Goal: Find contact information: Find contact information

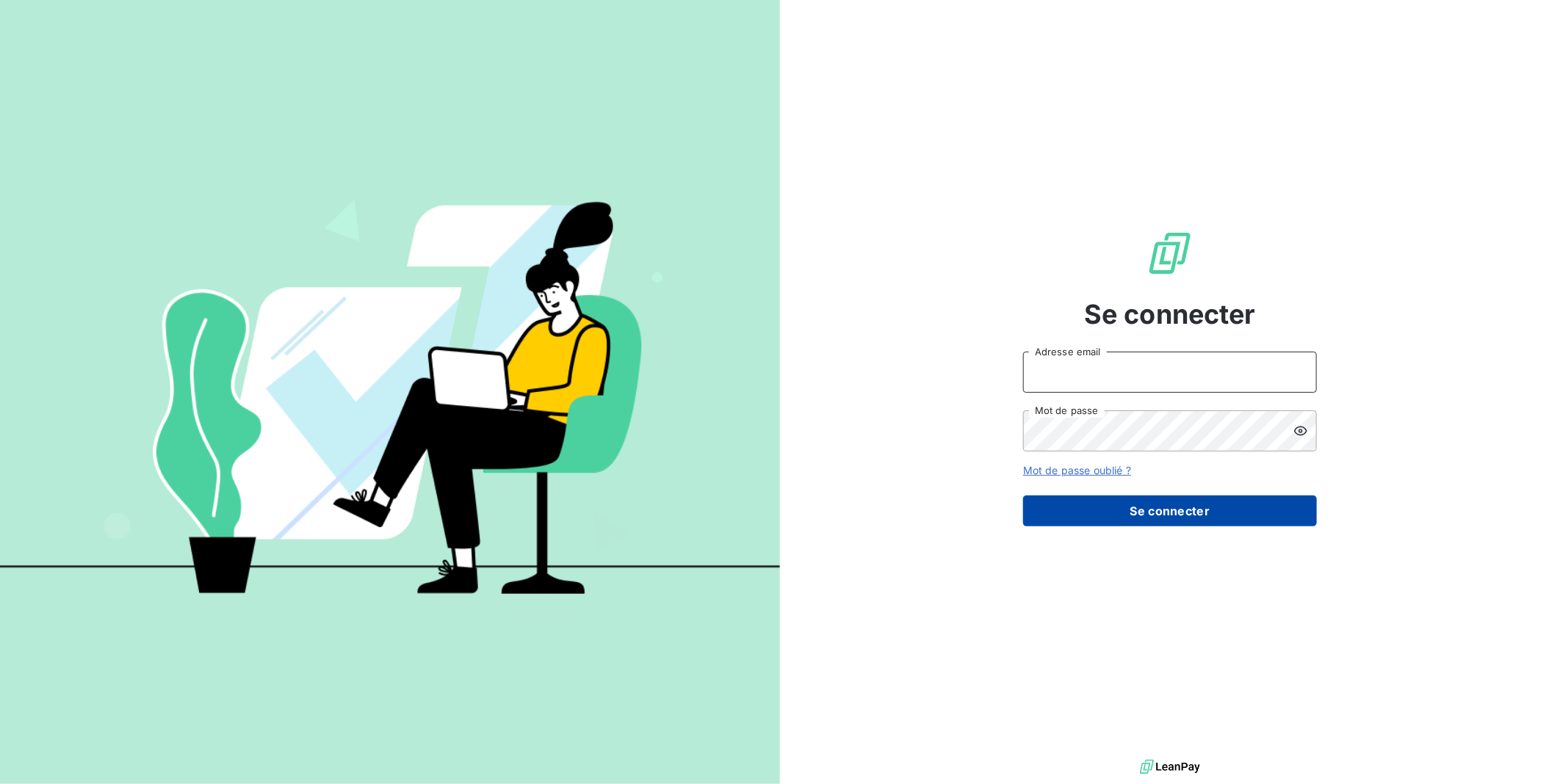
type input "ejpantic@perin.fr"
click at [1122, 515] on button "Se connecter" at bounding box center [1169, 511] width 294 height 30
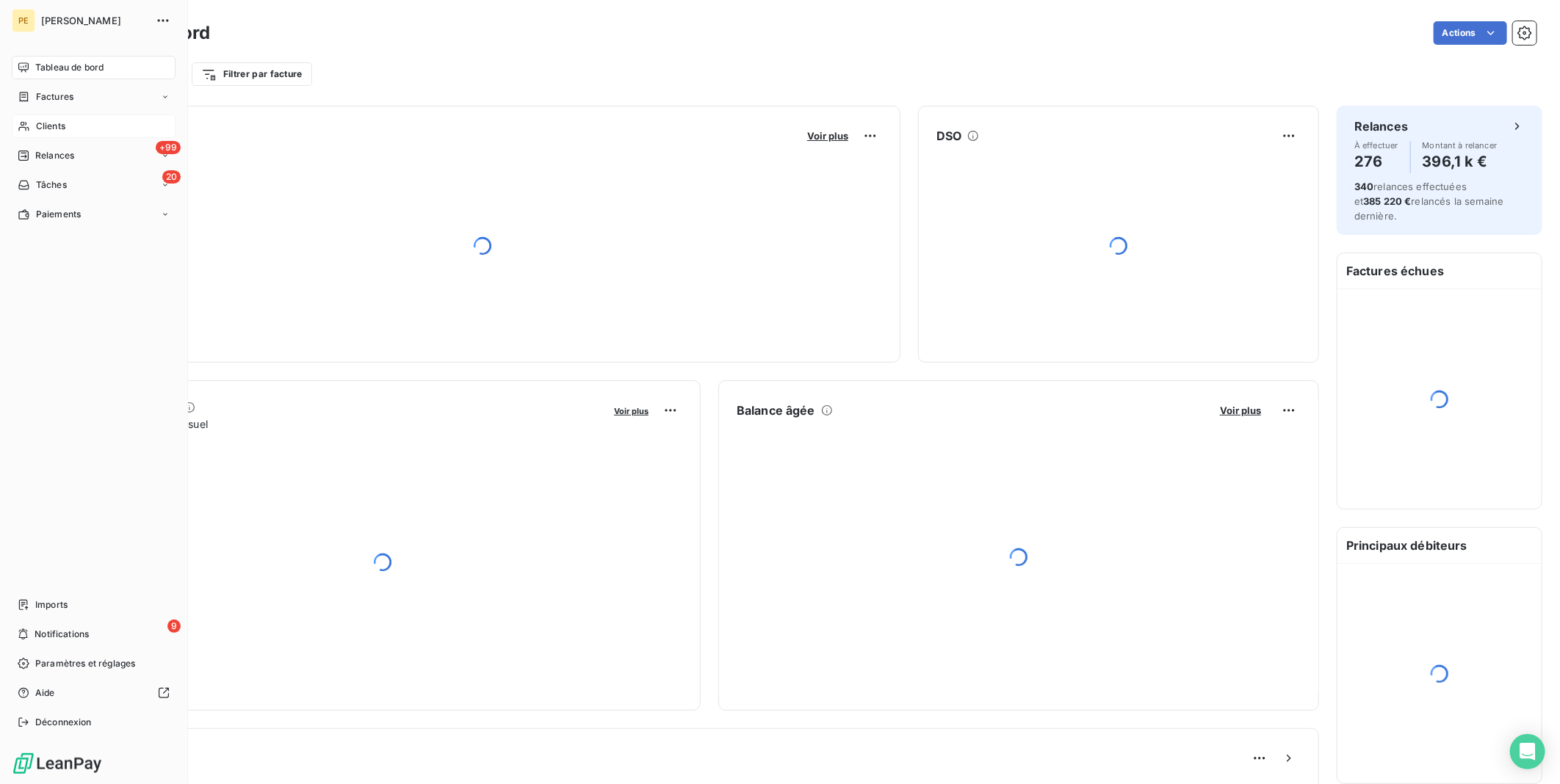
click at [74, 130] on div "Clients" at bounding box center [94, 126] width 164 height 23
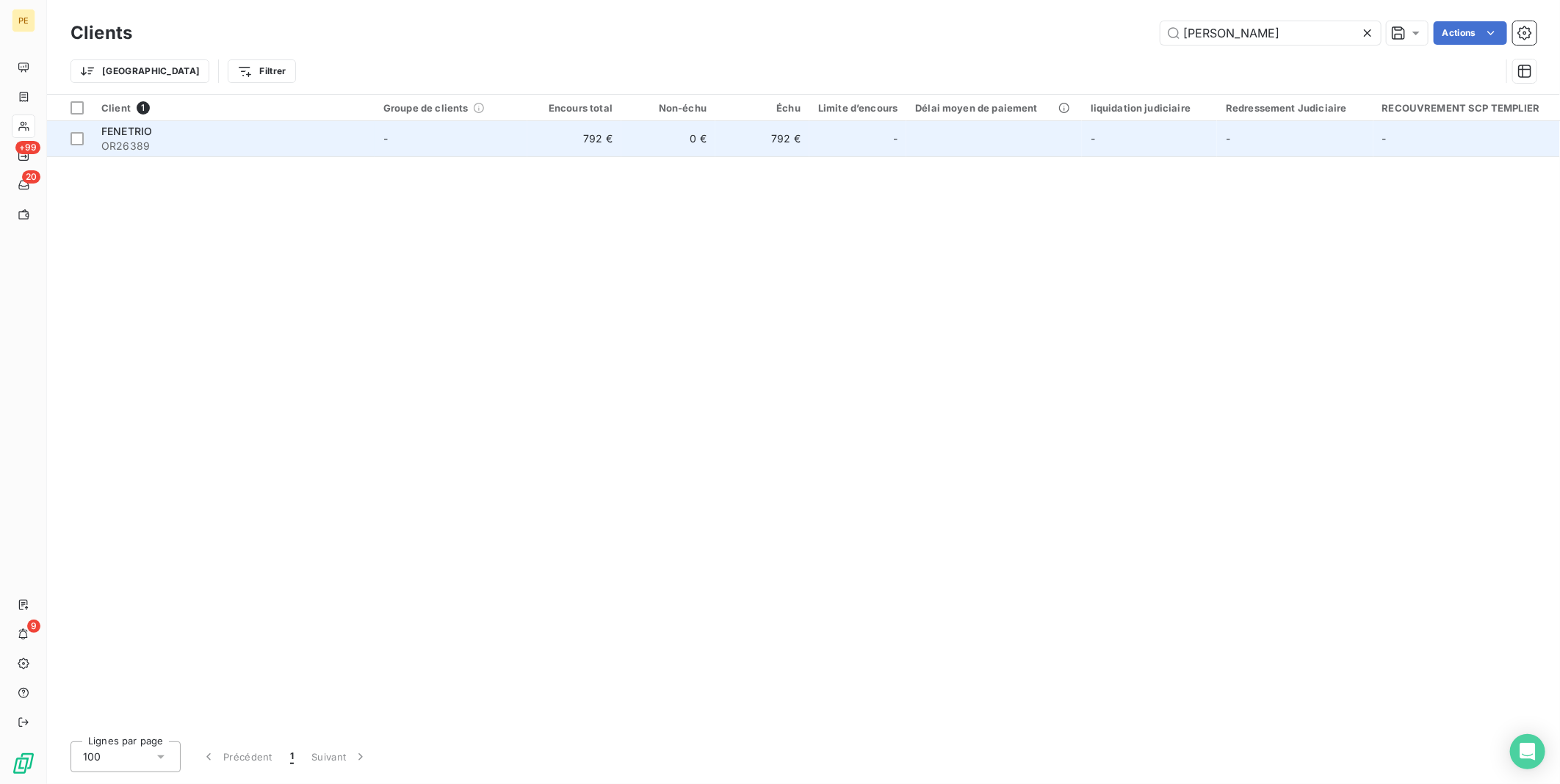
type input "[PERSON_NAME]"
click at [1111, 143] on td "-" at bounding box center [1149, 139] width 135 height 35
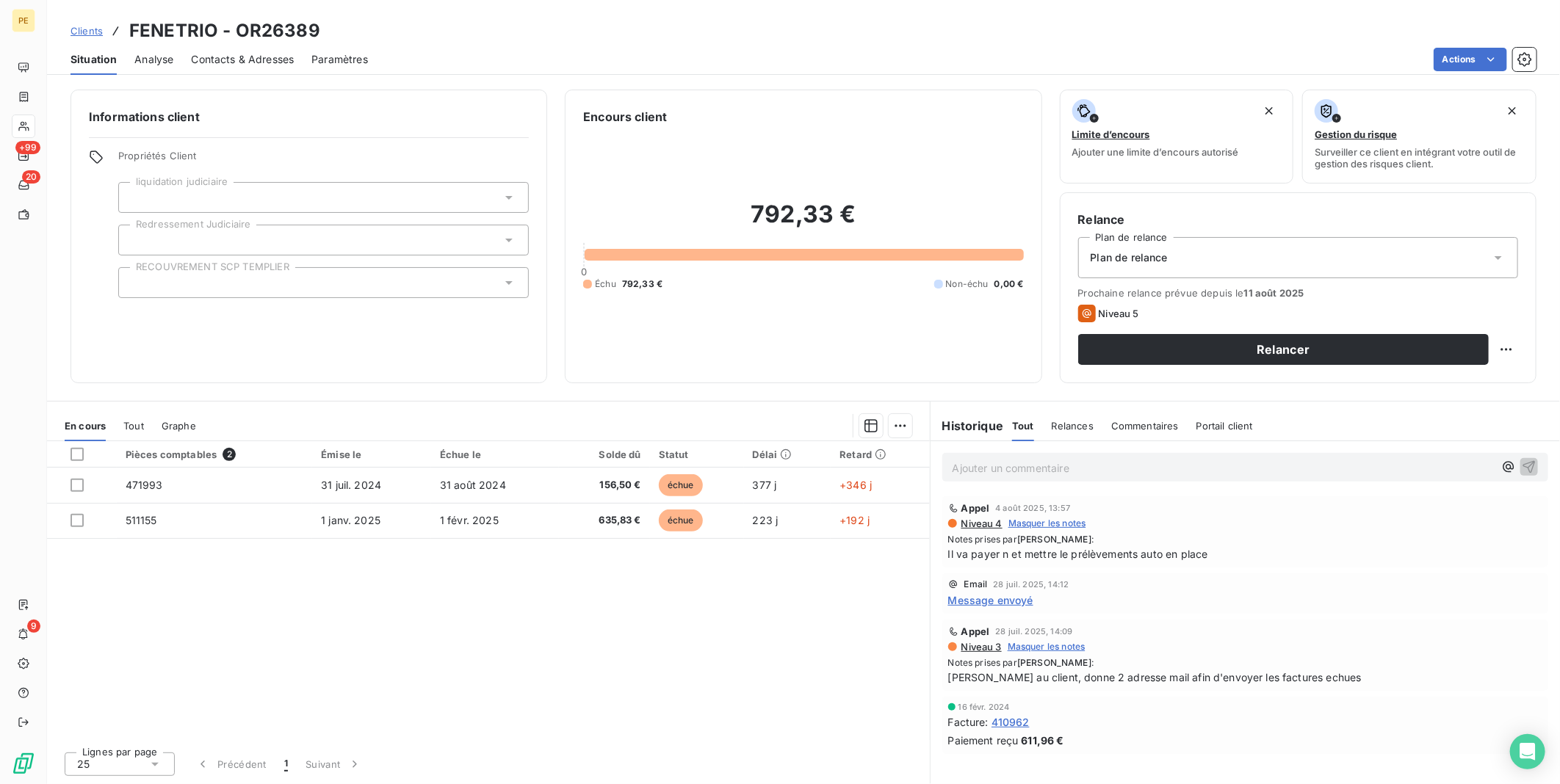
click at [209, 61] on span "Contacts & Adresses" at bounding box center [242, 59] width 103 height 14
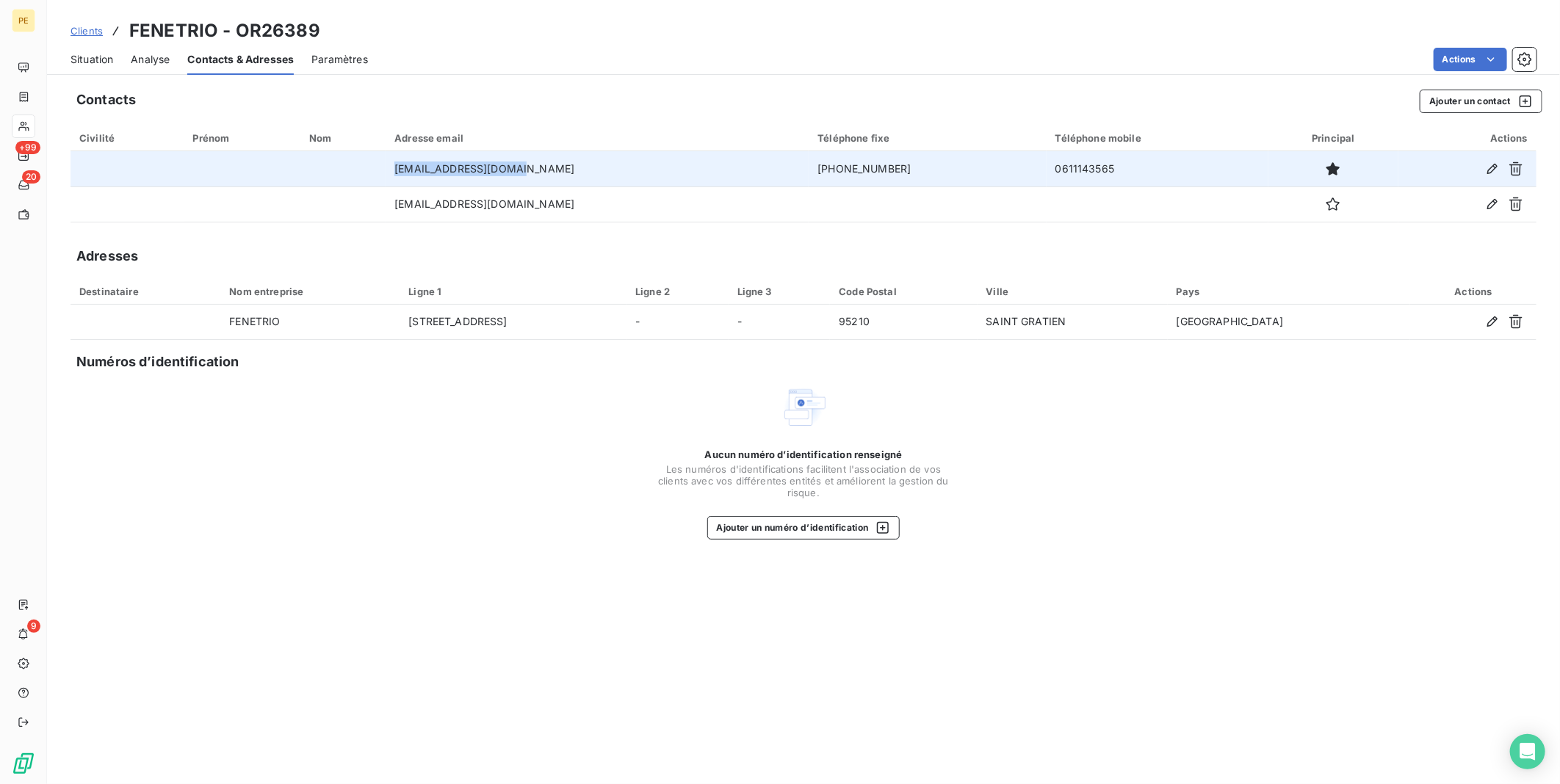
drag, startPoint x: 553, startPoint y: 168, endPoint x: 445, endPoint y: 160, distance: 108.3
click at [445, 160] on td "[EMAIL_ADDRESS][DOMAIN_NAME]" at bounding box center [597, 169] width 423 height 35
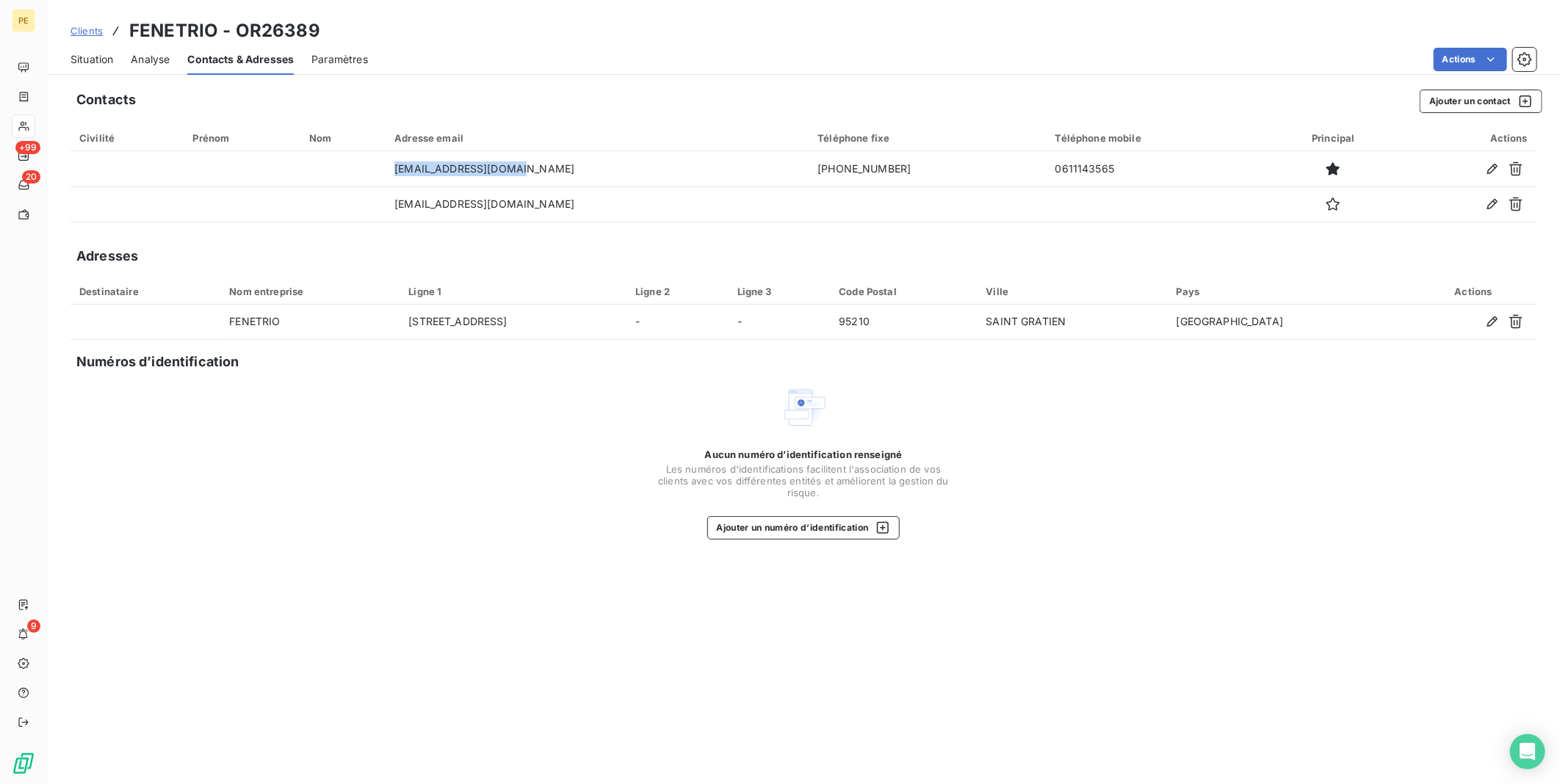
copy td "[EMAIL_ADDRESS][DOMAIN_NAME]"
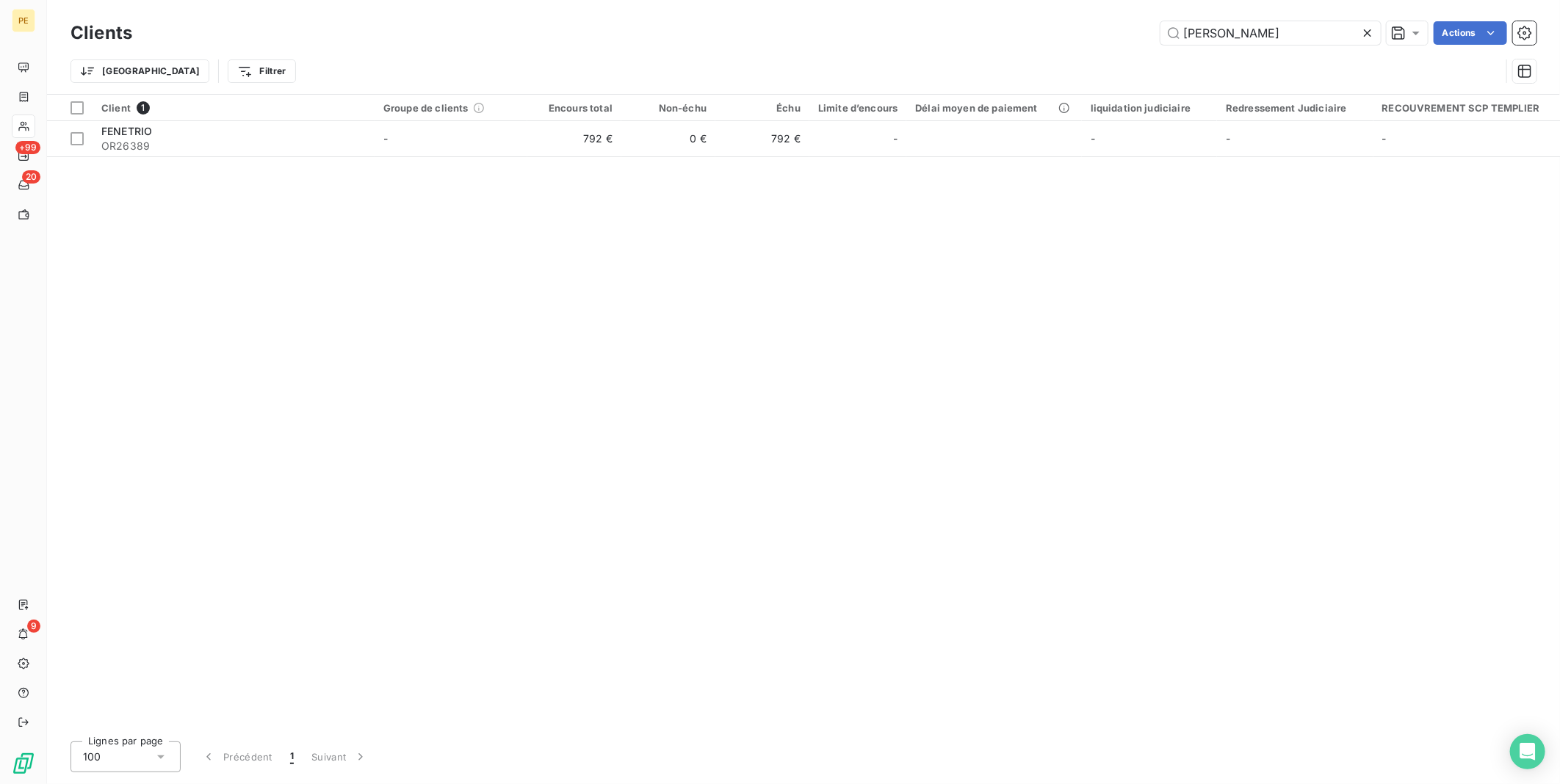
drag, startPoint x: 1236, startPoint y: 30, endPoint x: 1110, endPoint y: 19, distance: 126.5
click at [1110, 19] on div "Clients [PERSON_NAME] Actions" at bounding box center [804, 33] width 1466 height 30
drag, startPoint x: 1169, startPoint y: 23, endPoint x: 1131, endPoint y: 18, distance: 38.3
click at [1131, 18] on div "Clients p.t.m Actions" at bounding box center [804, 33] width 1466 height 30
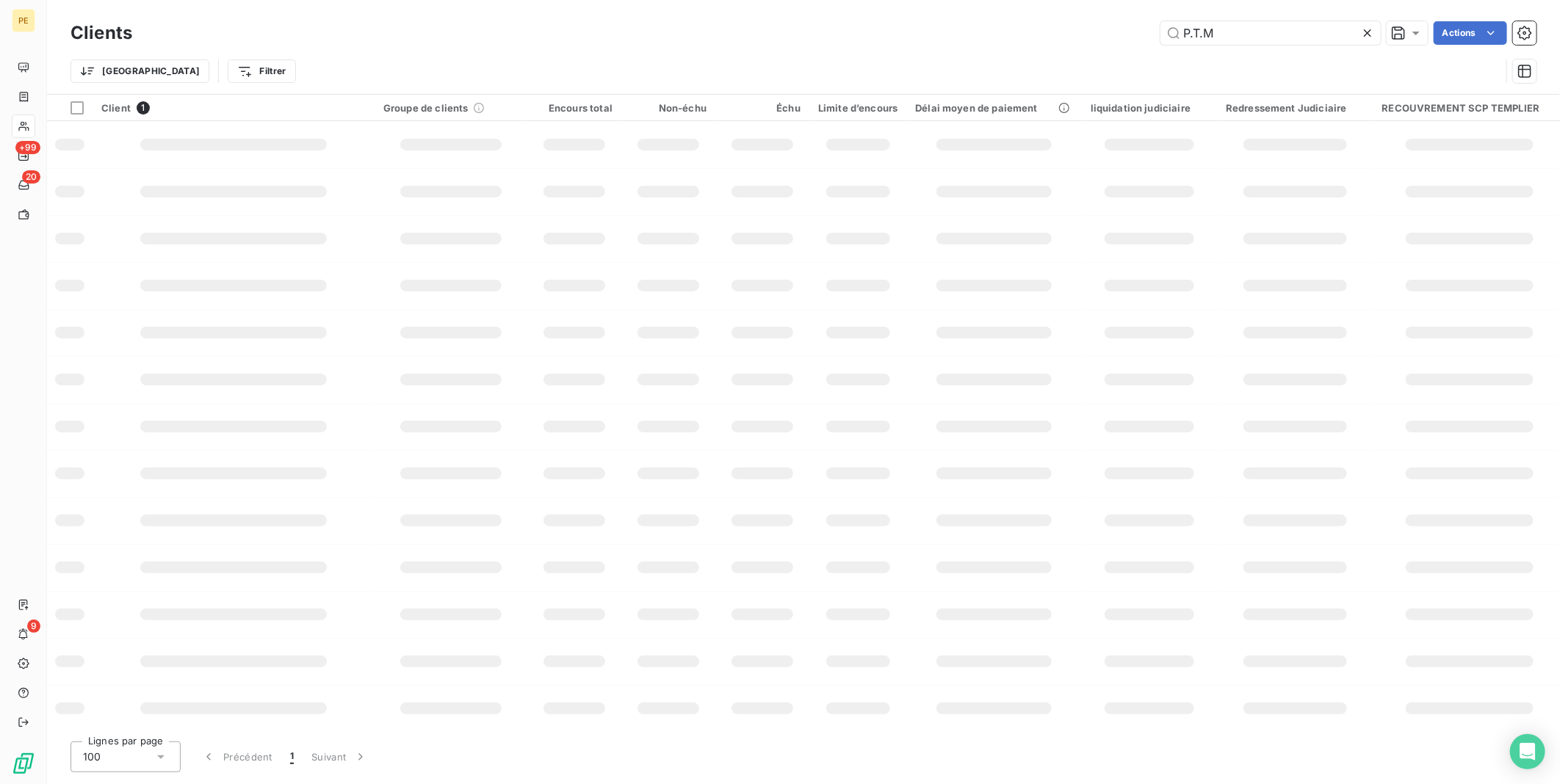
type input "P.T.M"
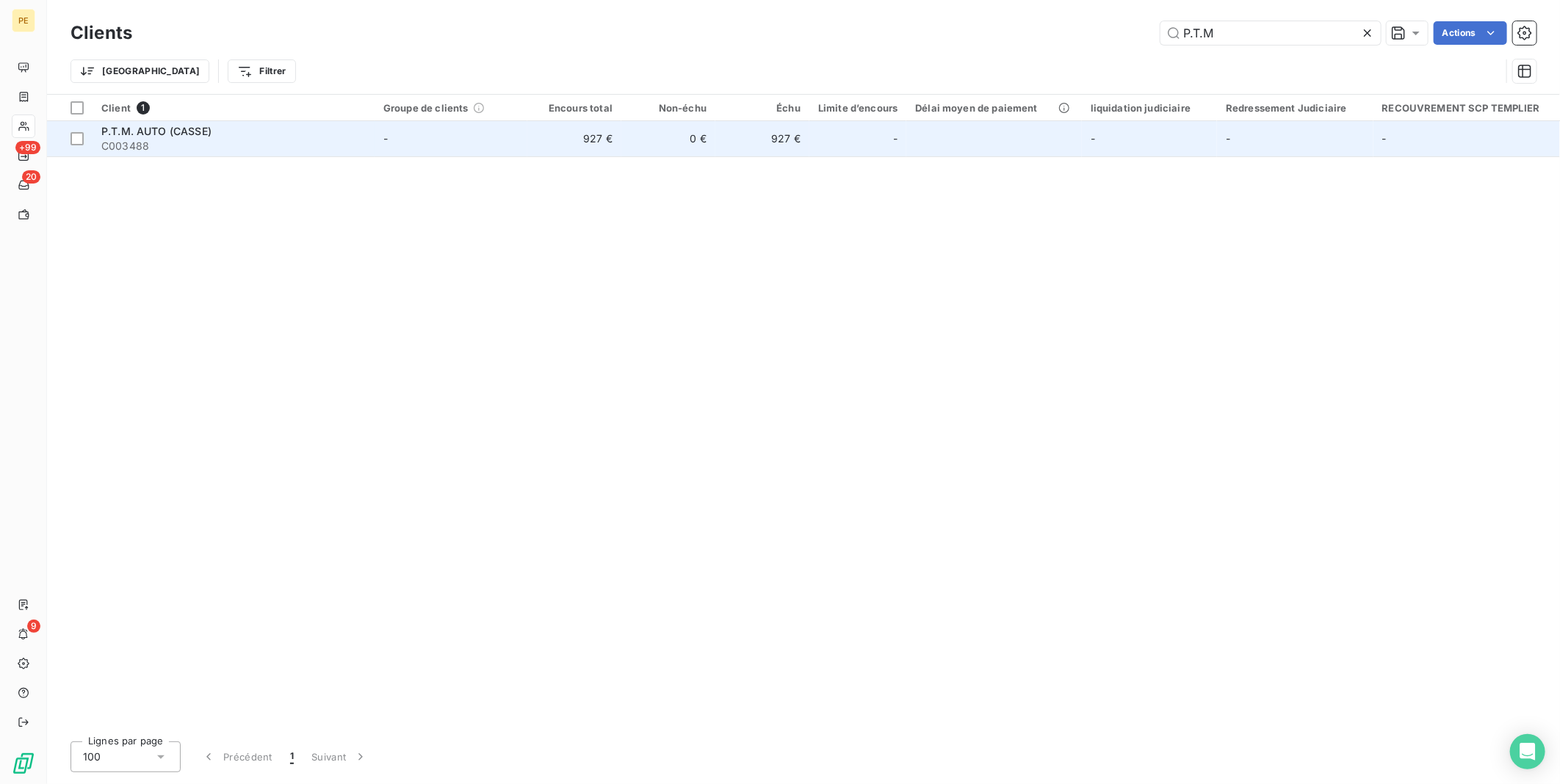
click at [326, 149] on span "C003488" at bounding box center [233, 146] width 265 height 14
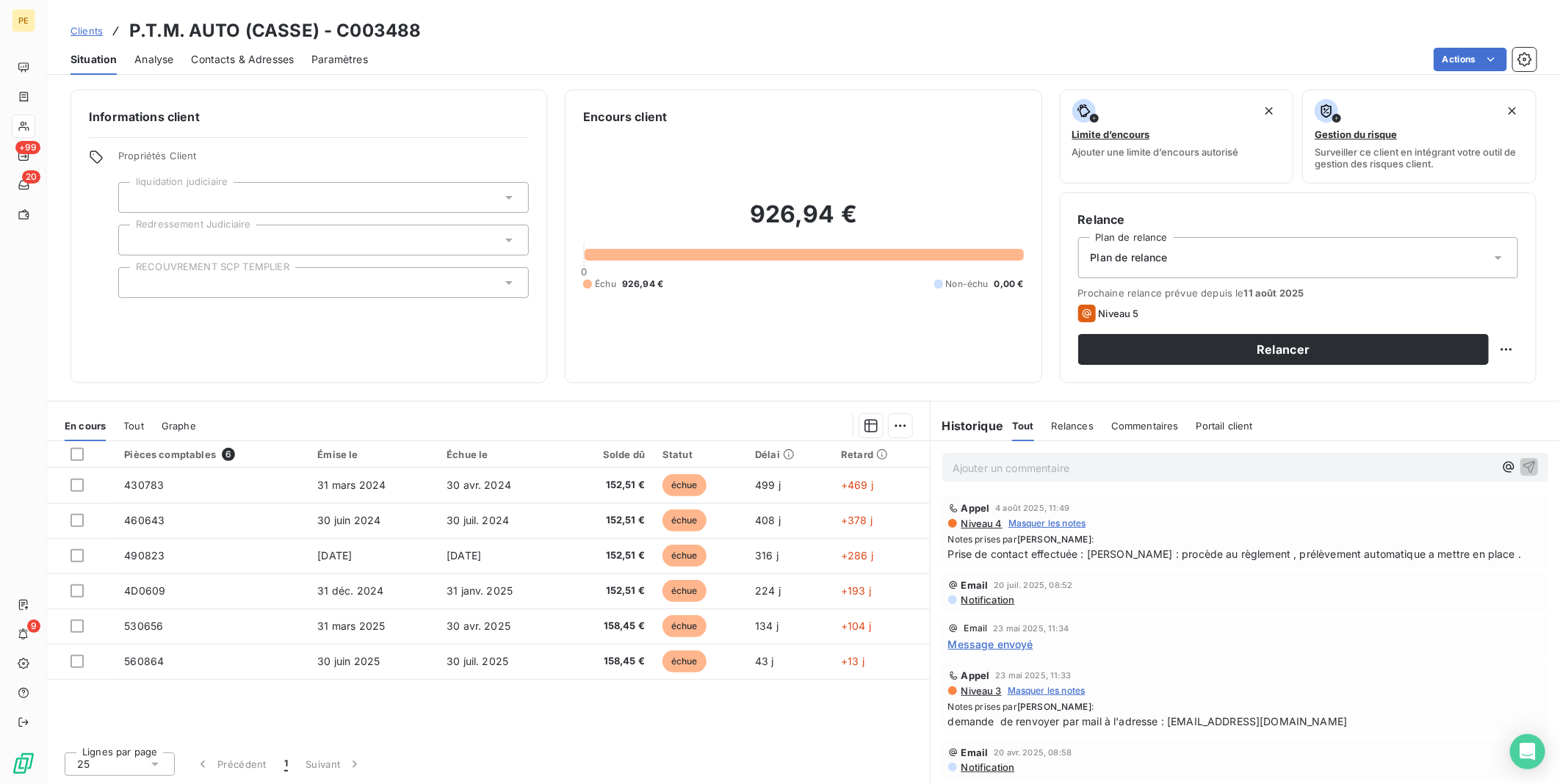
click at [212, 57] on span "Contacts & Adresses" at bounding box center [242, 59] width 103 height 14
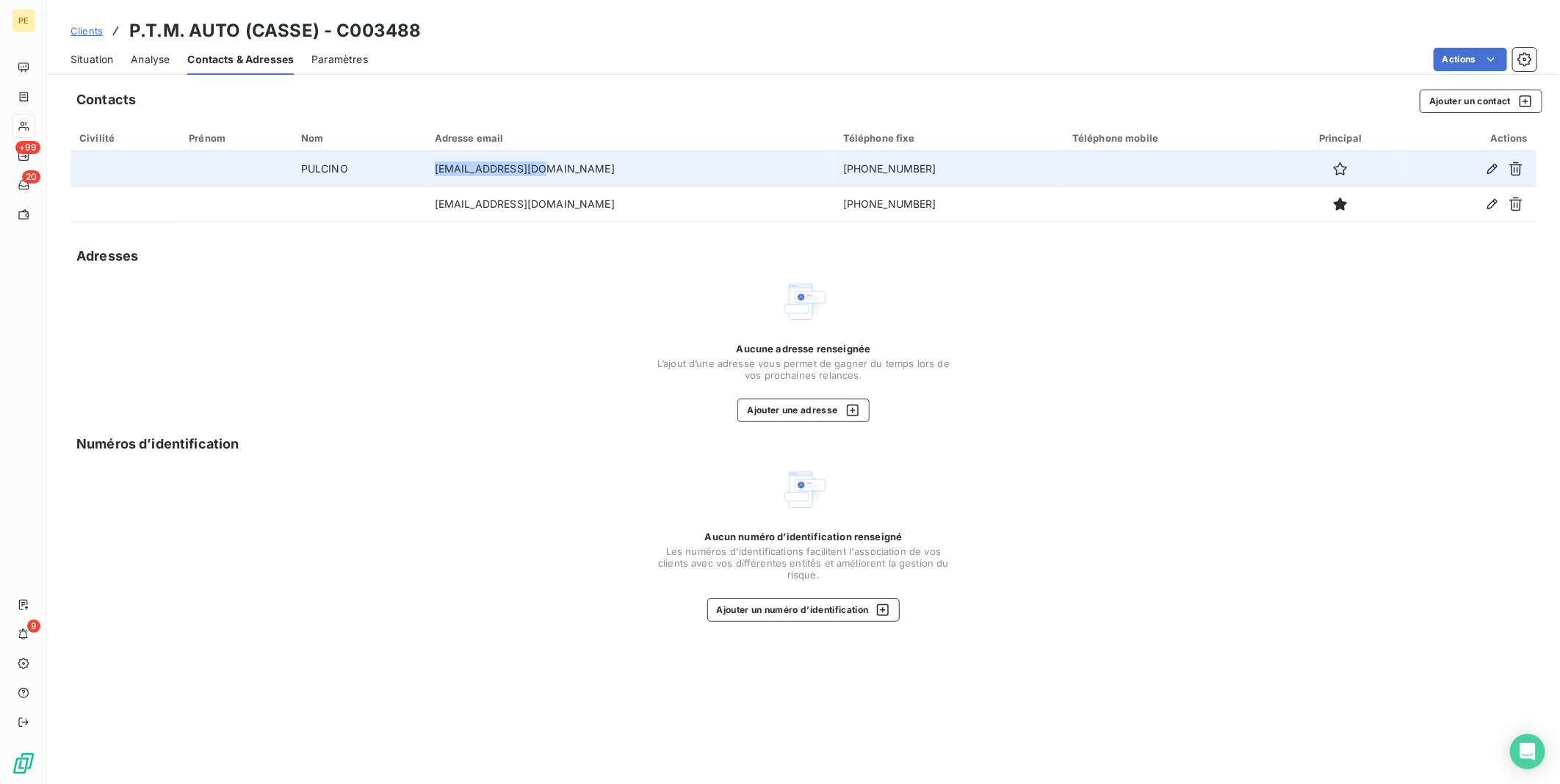
drag, startPoint x: 634, startPoint y: 180, endPoint x: 446, endPoint y: 156, distance: 189.5
click at [446, 156] on tr "PULCINO [EMAIL_ADDRESS][DOMAIN_NAME] [PHONE_NUMBER]" at bounding box center [804, 169] width 1466 height 35
copy tr "[EMAIL_ADDRESS][DOMAIN_NAME]"
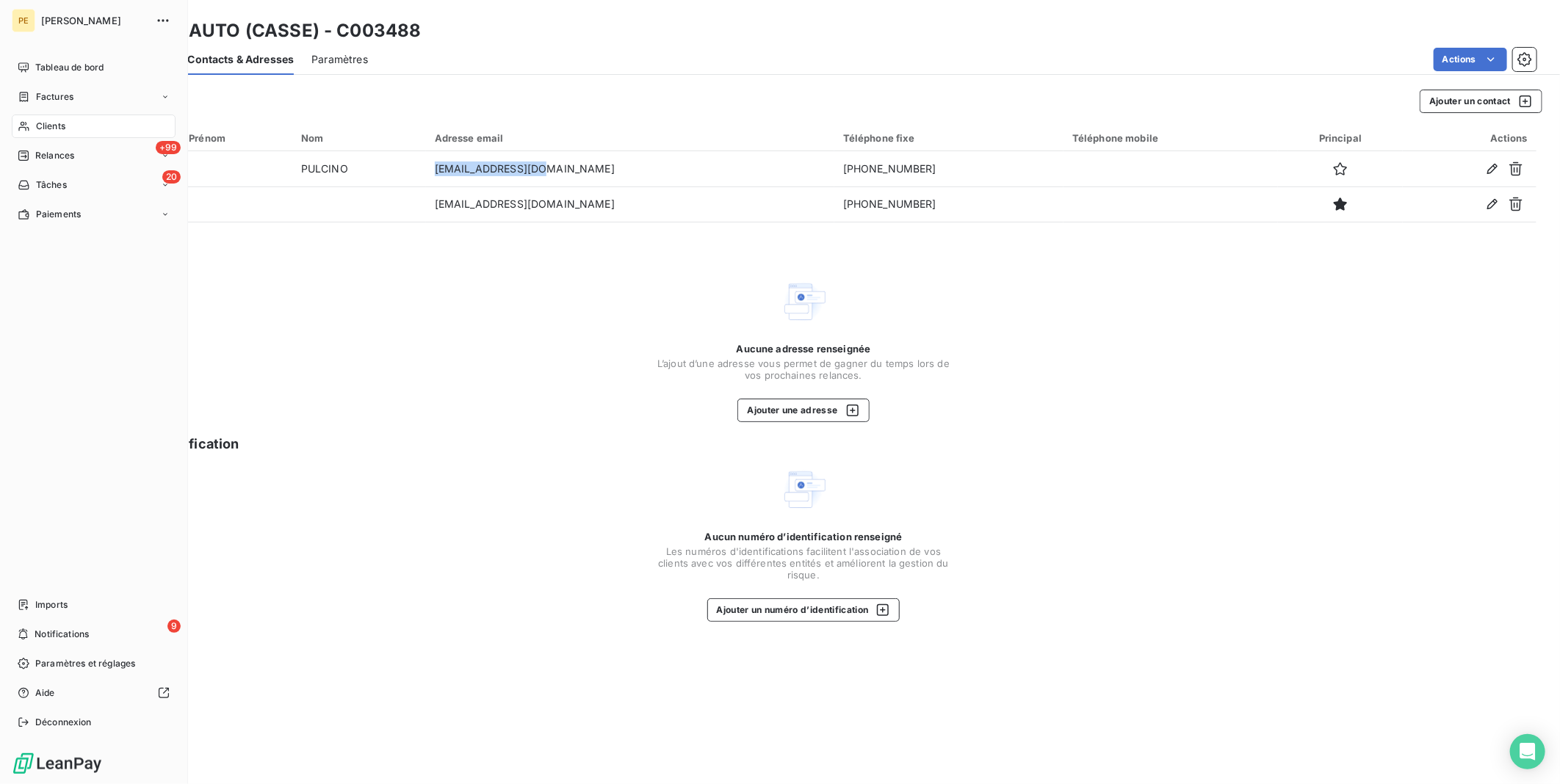
click at [79, 126] on div "Clients" at bounding box center [94, 126] width 164 height 23
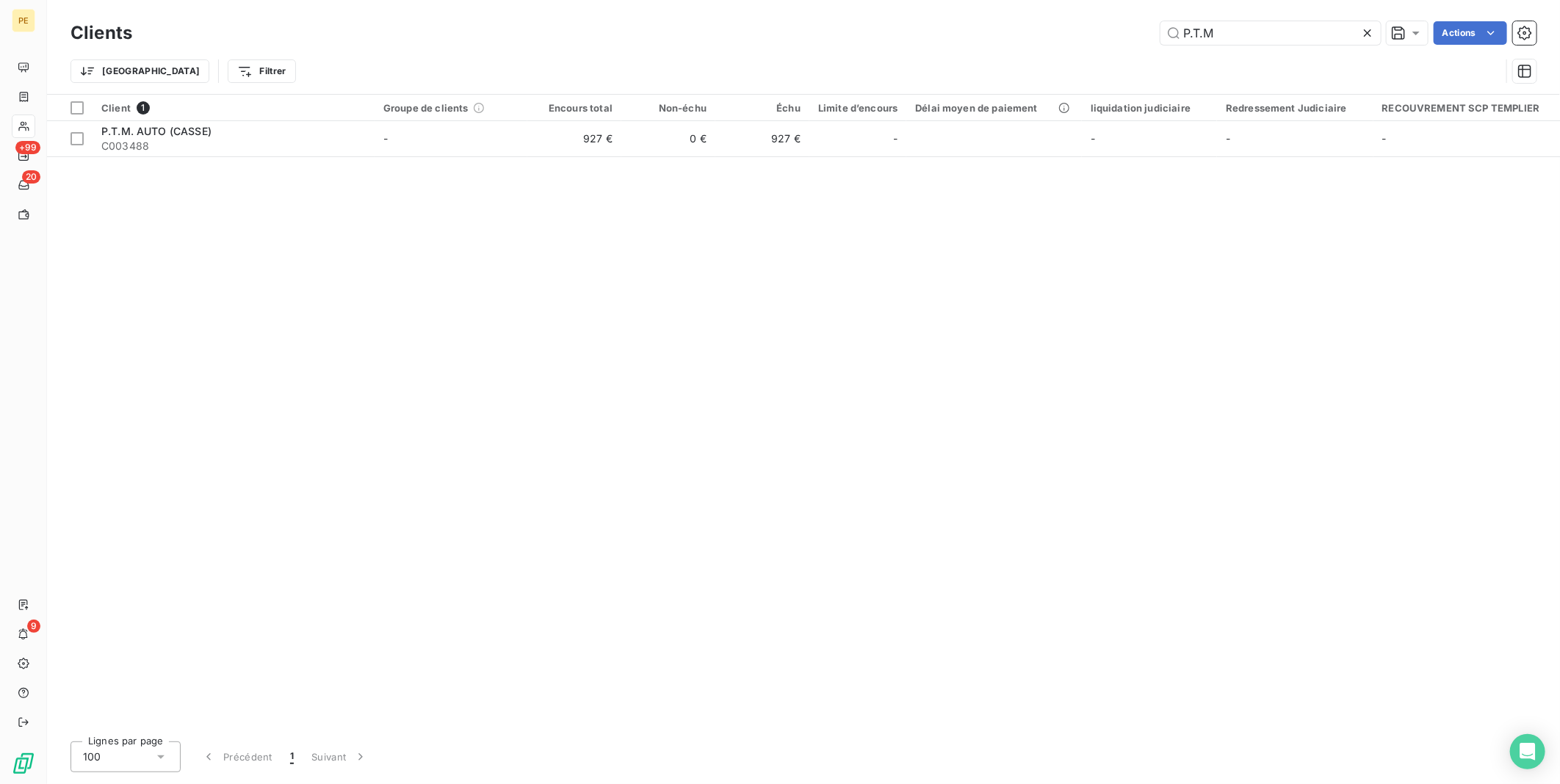
drag, startPoint x: 1220, startPoint y: 30, endPoint x: 1008, endPoint y: -3, distance: 214.6
click at [1008, 0] on html "PE +99 20 9 Clients P.T.M Actions Trier Filtrer Client 1 Groupe de clients Enco…" at bounding box center [780, 392] width 1560 height 784
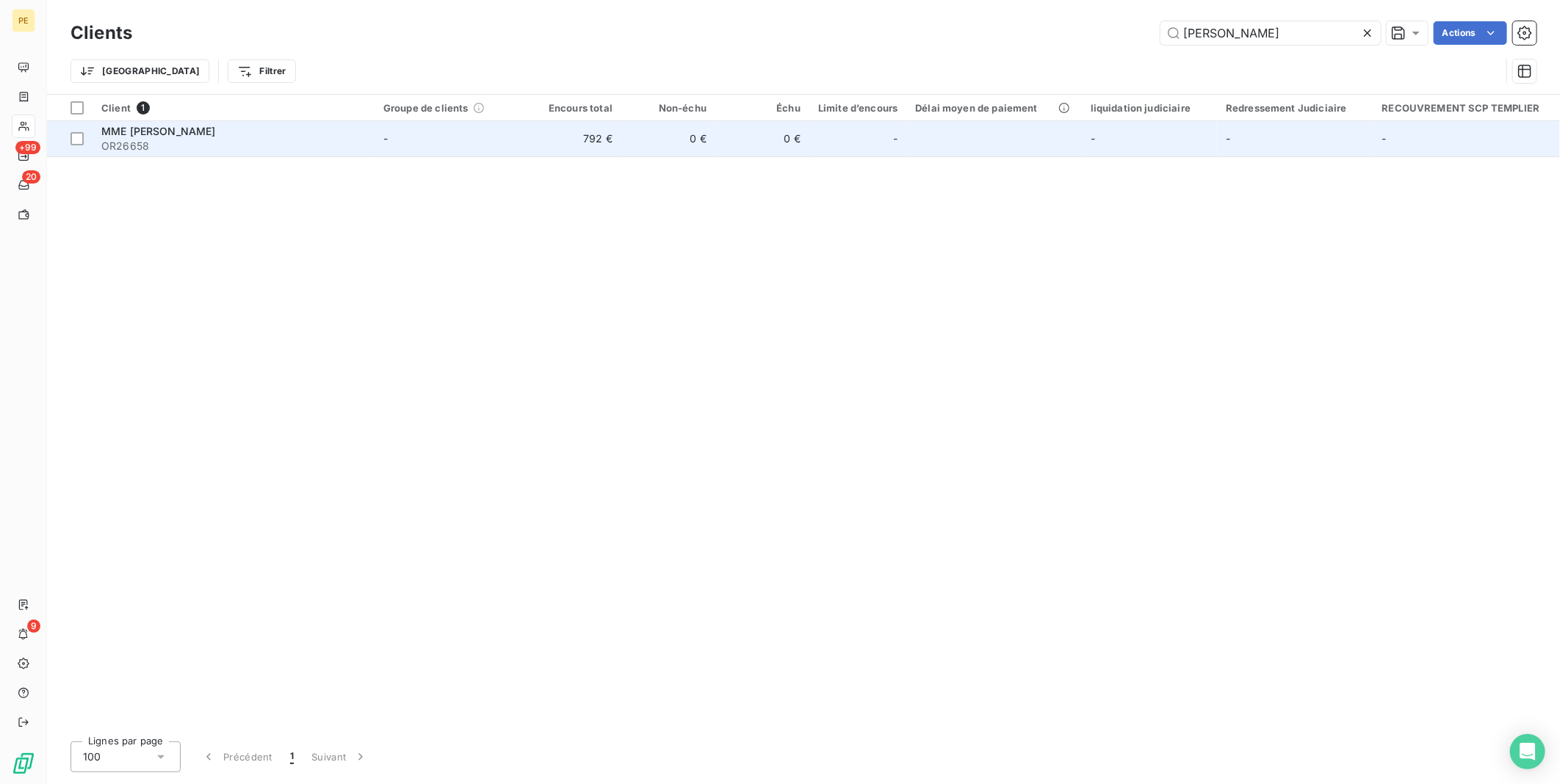
type input "[PERSON_NAME]"
click at [885, 149] on div at bounding box center [875, 138] width 23 height 23
